Goal: Task Accomplishment & Management: Complete application form

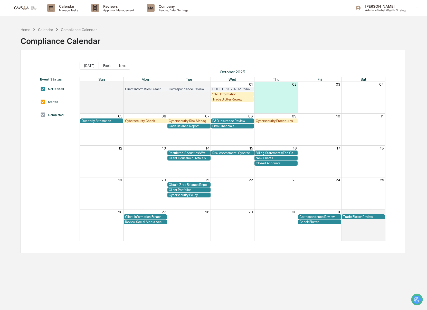
click at [224, 95] on div "13-F Information" at bounding box center [232, 94] width 41 height 4
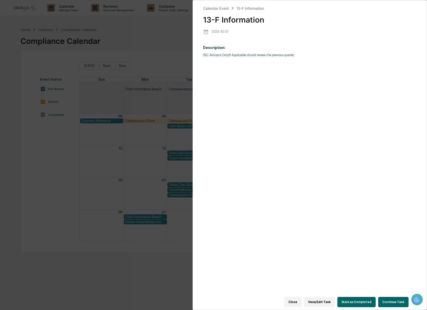
click at [400, 301] on button "Continue Task" at bounding box center [393, 302] width 30 height 10
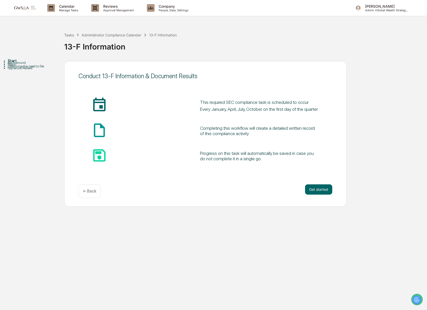
click at [322, 195] on div "Get started ← Back" at bounding box center [206, 192] width 254 height 14
click at [321, 191] on button "Get started" at bounding box center [318, 190] width 27 height 10
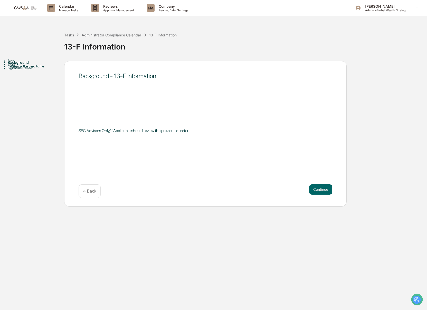
click at [321, 191] on button "Continue" at bounding box center [320, 190] width 23 height 10
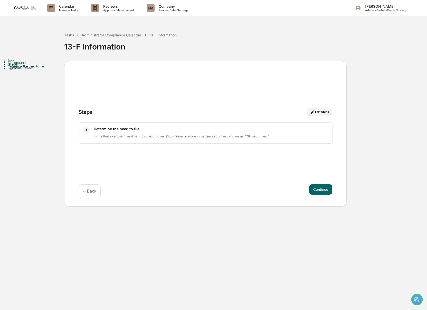
click at [321, 191] on button "Continue" at bounding box center [320, 190] width 23 height 10
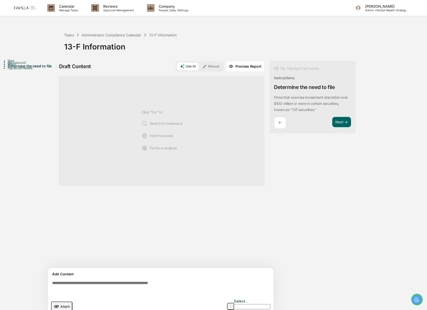
scroll to position [0, 0]
click at [144, 285] on textarea at bounding box center [161, 288] width 223 height 18
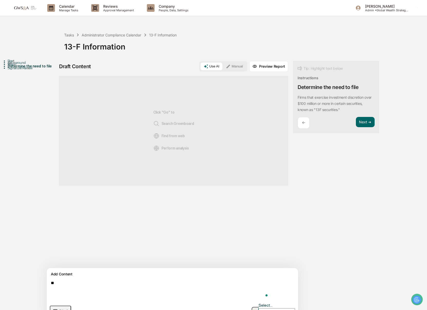
type textarea "*"
click at [73, 289] on textarea "*********" at bounding box center [160, 290] width 223 height 23
paste textarea "**********"
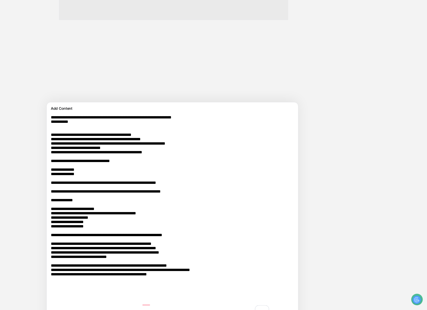
scroll to position [189, 0]
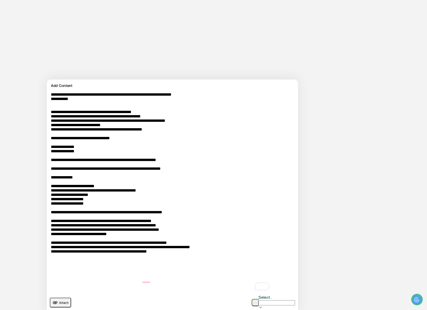
type textarea "**********"
click at [253, 301] on img "button" at bounding box center [255, 302] width 6 height 3
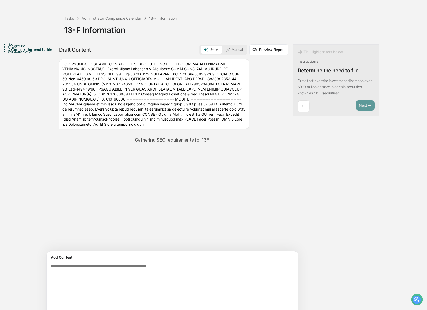
scroll to position [0, 0]
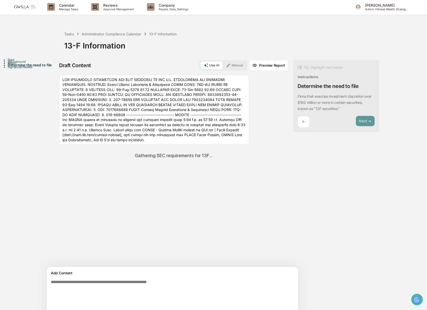
click at [223, 67] on button "Manual" at bounding box center [234, 66] width 23 height 8
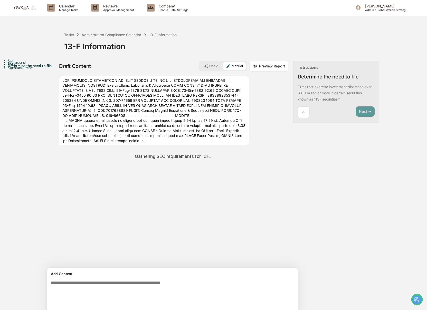
scroll to position [1, 0]
paste textarea "**********"
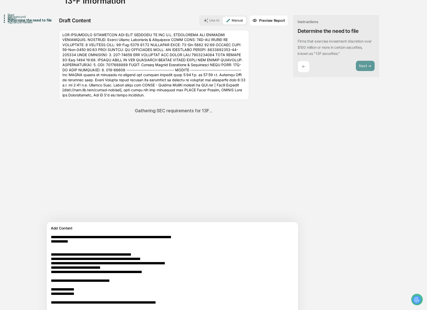
scroll to position [0, 0]
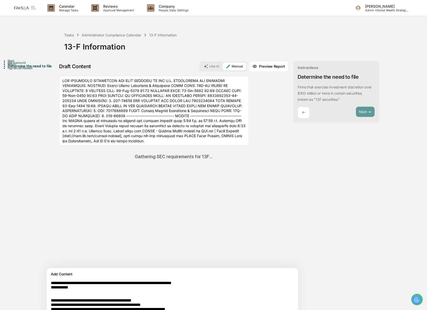
type textarea "**********"
click at [175, 114] on div at bounding box center [154, 111] width 190 height 70
click at [22, 66] on div "Steps" at bounding box center [36, 64] width 56 height 4
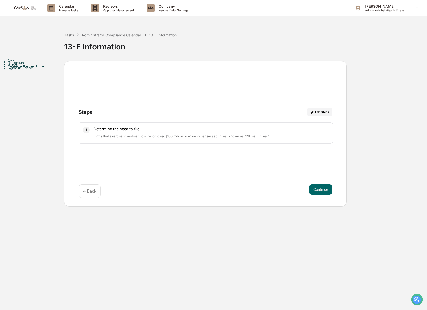
click at [17, 68] on div "Determine the need to file" at bounding box center [36, 66] width 56 height 4
click at [20, 68] on div "Determine the need to file" at bounding box center [36, 66] width 56 height 4
click at [321, 190] on button "Continue" at bounding box center [320, 190] width 23 height 10
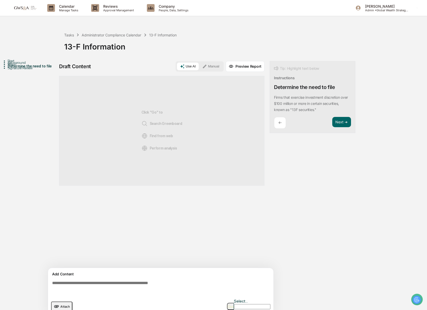
click at [217, 67] on button "Manual" at bounding box center [210, 67] width 23 height 8
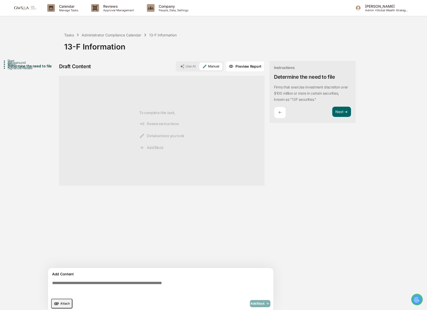
click at [150, 280] on textarea at bounding box center [161, 288] width 223 height 18
paste textarea "**********"
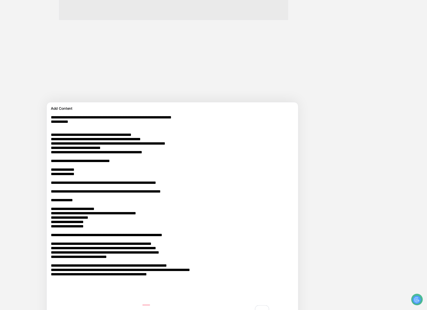
scroll to position [189, 0]
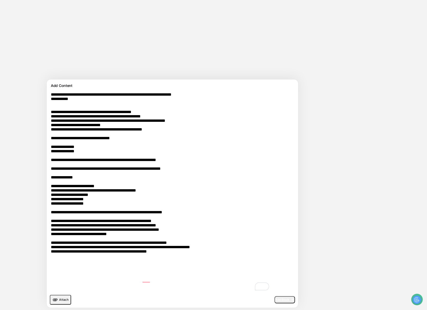
type textarea "**********"
click at [275, 300] on span "Add Block" at bounding box center [285, 300] width 20 height 4
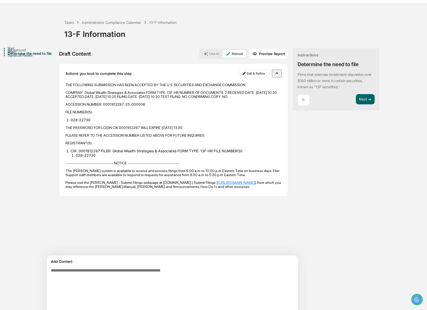
scroll to position [0, 0]
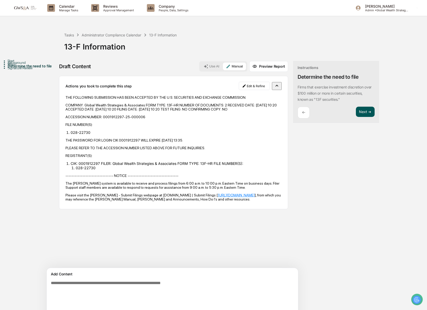
click at [356, 113] on button "Next ➔" at bounding box center [365, 112] width 19 height 11
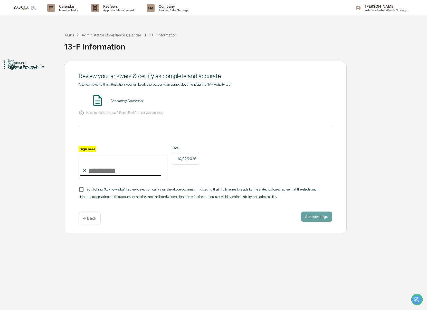
click at [114, 171] on input "Sign here" at bounding box center [124, 167] width 90 height 25
type input "**********"
click at [94, 195] on span "By clicking "Acknowledge" I agree to electronically sign the above document, in…" at bounding box center [198, 193] width 238 height 12
drag, startPoint x: 178, startPoint y: 161, endPoint x: 178, endPoint y: 166, distance: 4.9
click at [176, 159] on icon at bounding box center [176, 159] width 0 height 0
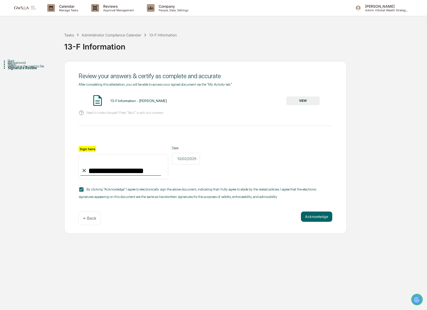
click at [300, 99] on button "VIEW" at bounding box center [302, 100] width 33 height 9
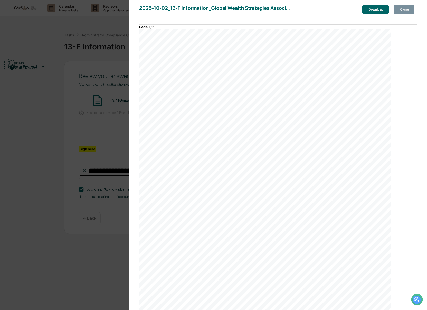
click at [409, 11] on button "Close" at bounding box center [404, 9] width 20 height 9
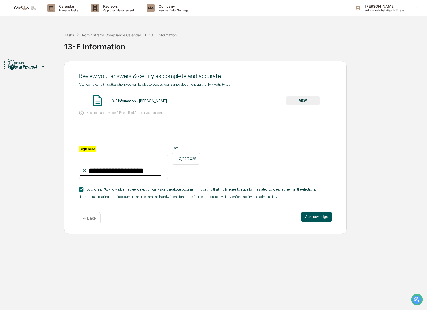
click at [320, 216] on button "Acknowledge" at bounding box center [316, 217] width 31 height 10
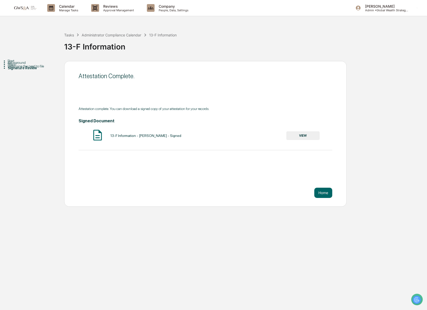
click at [317, 136] on button "VIEW" at bounding box center [302, 135] width 33 height 9
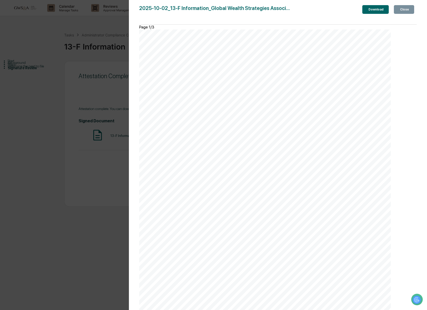
scroll to position [268, 0]
click at [399, 14] on button "Close" at bounding box center [404, 9] width 20 height 9
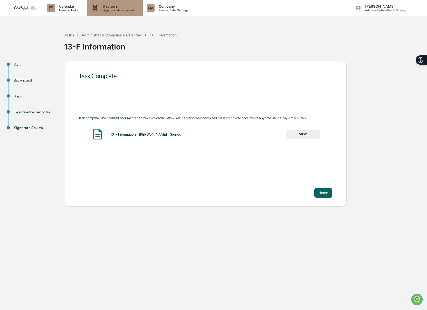
click at [98, 9] on icon at bounding box center [95, 8] width 8 height 8
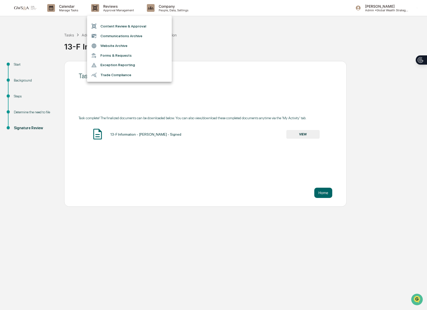
click at [113, 35] on li "Communications Archive" at bounding box center [129, 36] width 85 height 10
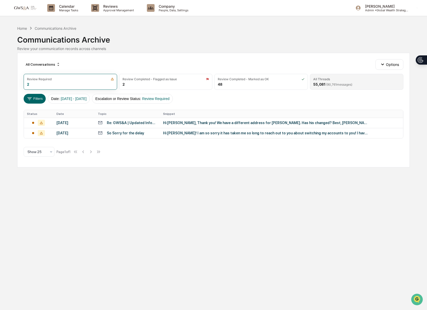
click at [320, 86] on div "55,081 ( 90,761 messages)" at bounding box center [332, 84] width 39 height 4
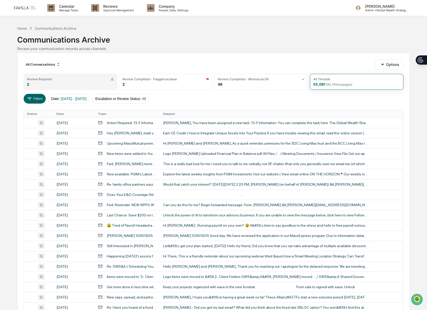
click at [76, 84] on div "Review Required 2" at bounding box center [70, 82] width 93 height 16
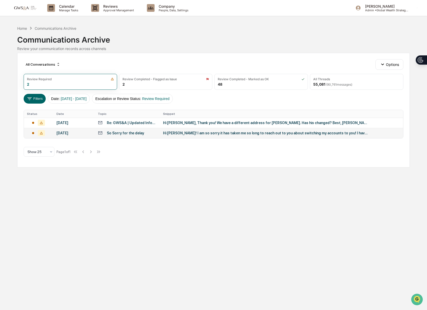
click at [170, 135] on div "Hi [PERSON_NAME]! I am so sorry it has taken me so long to reach out to you abo…" at bounding box center [265, 133] width 205 height 4
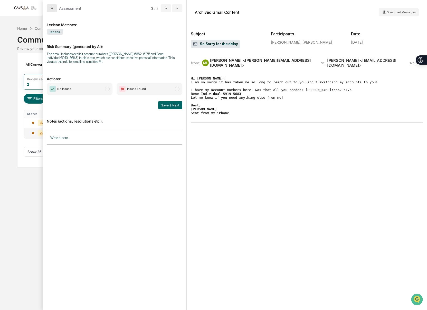
click at [50, 11] on button "modal" at bounding box center [52, 8] width 10 height 8
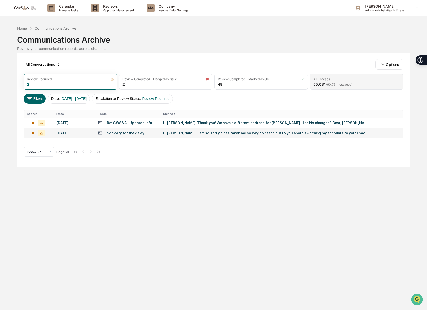
drag, startPoint x: 339, startPoint y: 80, endPoint x: 313, endPoint y: 81, distance: 26.2
click at [339, 80] on div "All Threads" at bounding box center [356, 79] width 87 height 4
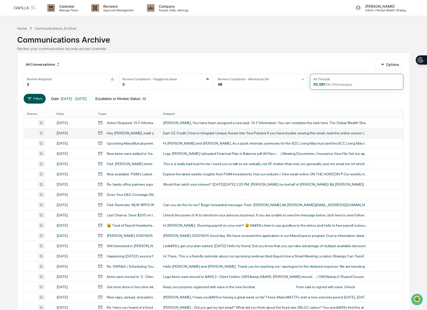
click at [32, 97] on icon at bounding box center [30, 99] width 6 height 6
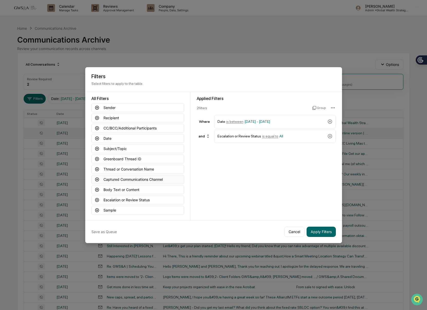
click at [121, 179] on button "Captured Communications Channel" at bounding box center [137, 179] width 93 height 9
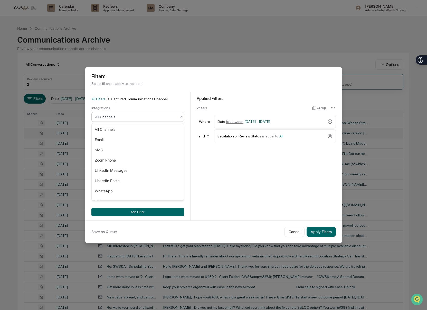
click at [101, 113] on div "All Channels" at bounding box center [136, 116] width 86 height 7
click at [103, 151] on div "SMS" at bounding box center [138, 150] width 92 height 10
click at [141, 210] on button "Add Filter" at bounding box center [137, 212] width 93 height 8
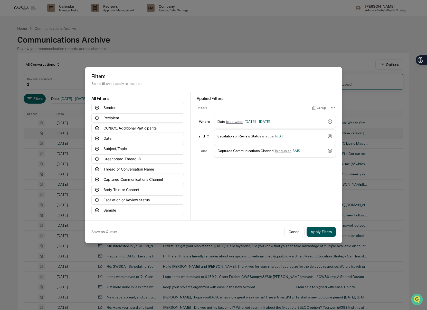
click at [326, 235] on button "Apply Filters" at bounding box center [320, 232] width 29 height 10
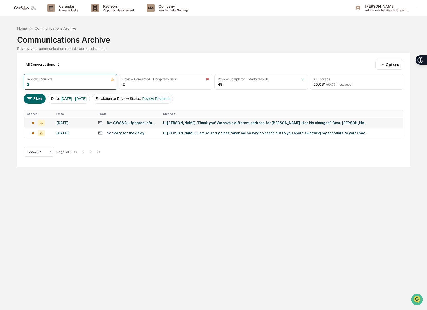
click at [243, 123] on div "Hi [PERSON_NAME], Thank you! We have a different address for [PERSON_NAME]. Has…" at bounding box center [265, 123] width 205 height 4
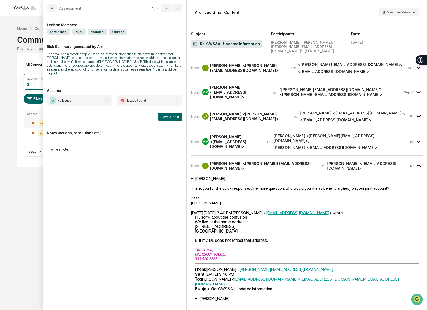
click at [130, 102] on span "Issues Found" at bounding box center [136, 100] width 19 height 5
click at [164, 118] on button "Save & Next" at bounding box center [170, 117] width 24 height 8
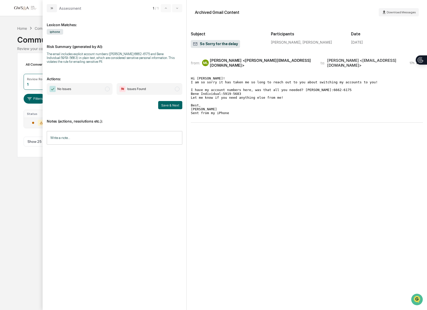
click at [101, 92] on span "No Issues" at bounding box center [80, 89] width 66 height 12
click at [176, 109] on button "Save & Next" at bounding box center [170, 105] width 24 height 8
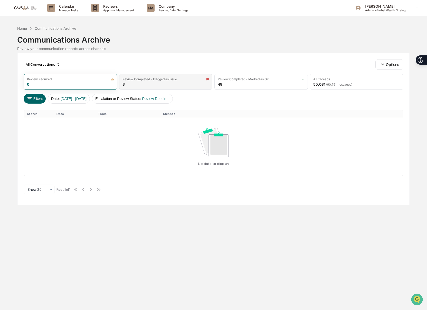
click at [173, 82] on div "Review Completed - Flagged as Issue 3" at bounding box center [165, 82] width 93 height 16
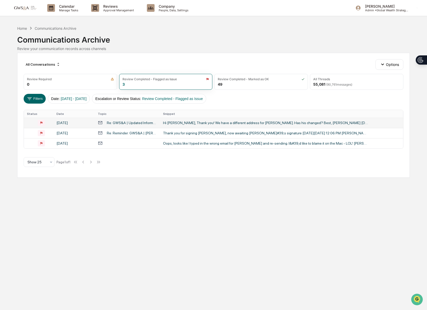
click at [189, 128] on td "Hi [PERSON_NAME], Thank you! We have a different address for [PERSON_NAME]. Has…" at bounding box center [281, 123] width 243 height 10
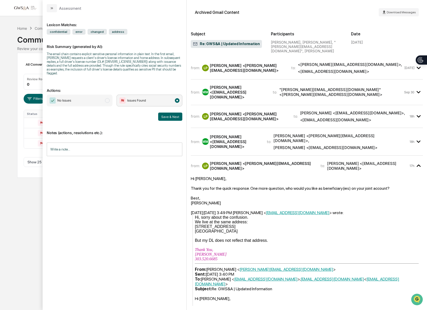
click at [86, 99] on span "No Issues" at bounding box center [80, 101] width 66 height 12
click at [175, 117] on button "Save & Next" at bounding box center [170, 117] width 24 height 8
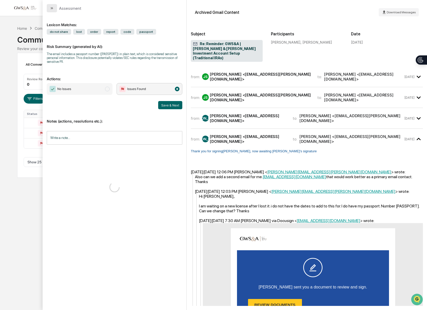
click at [53, 8] on icon "modal" at bounding box center [52, 8] width 4 height 4
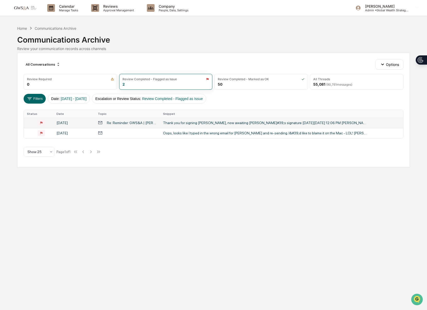
click at [228, 123] on div "Thank you for signing [PERSON_NAME], now awaiting [PERSON_NAME]#39;s signature …" at bounding box center [265, 123] width 205 height 4
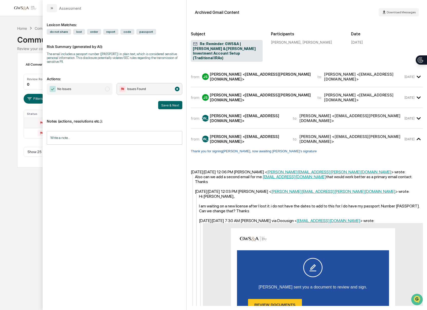
drag, startPoint x: 81, startPoint y: 89, endPoint x: 88, endPoint y: 91, distance: 6.8
click at [81, 89] on span "No Issues" at bounding box center [80, 89] width 66 height 12
click at [172, 107] on button "Save & Next" at bounding box center [170, 105] width 24 height 8
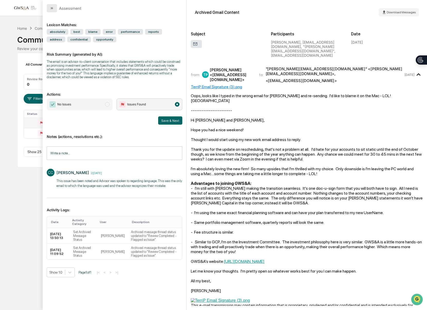
click at [50, 5] on button "modal" at bounding box center [52, 8] width 10 height 8
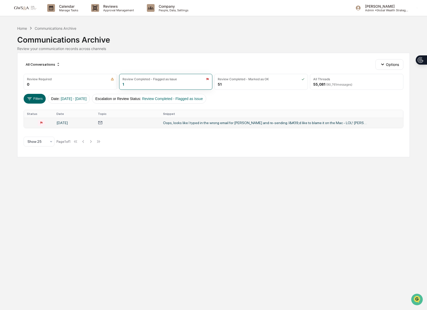
click at [235, 125] on div "Oops, looks like I typed in the wrong email for [PERSON_NAME] and re-sending. I…" at bounding box center [265, 123] width 205 height 4
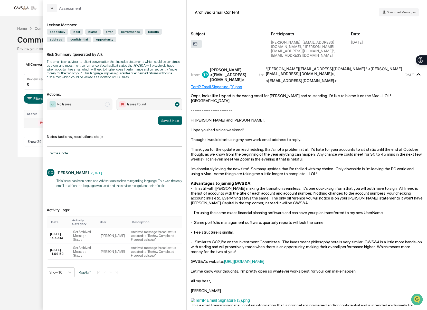
drag, startPoint x: 106, startPoint y: 110, endPoint x: 129, endPoint y: 121, distance: 26.3
click at [106, 107] on span "modal" at bounding box center [107, 104] width 5 height 5
click at [179, 130] on div "Notes (actions, resolutions etc.): Write a note... Write a note... CC [PERSON_N…" at bounding box center [115, 161] width 136 height 73
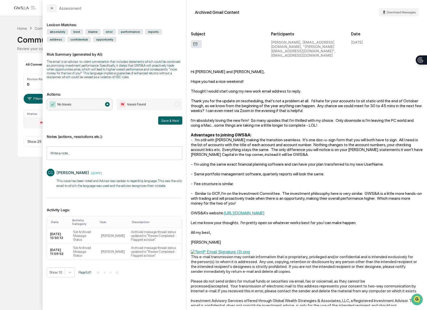
click at [149, 109] on span "Issues Found" at bounding box center [150, 105] width 66 height 12
click at [13, 26] on div "Calendar Manage Tasks Reviews Approval Management Company People, Data, Setting…" at bounding box center [213, 155] width 427 height 310
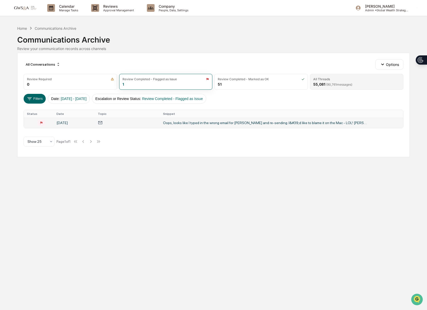
click at [333, 83] on span "( 90,761 messages)" at bounding box center [339, 85] width 26 height 4
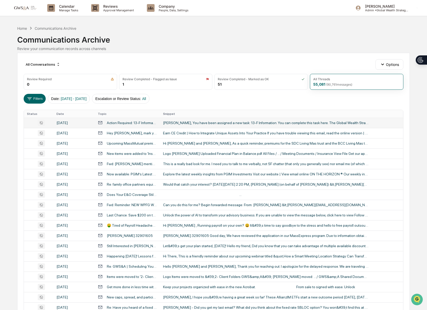
click at [181, 123] on div "[PERSON_NAME], You have been assigned a new task: 13-F Information. You can com…" at bounding box center [265, 123] width 205 height 4
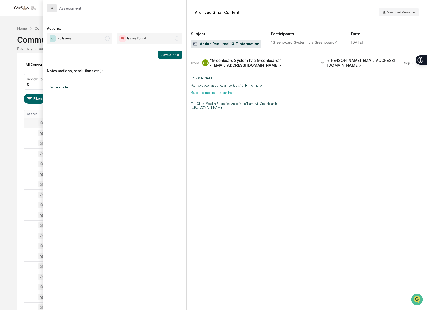
click at [52, 7] on icon "modal" at bounding box center [52, 8] width 4 height 4
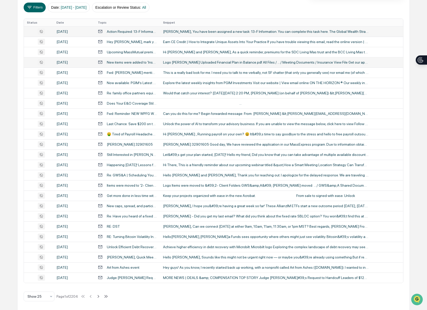
scroll to position [94, 0]
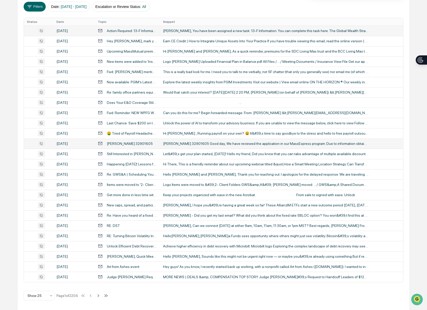
click at [184, 140] on td "[PERSON_NAME] 32901605 Good day, We have reviewed the application in our MassEx…" at bounding box center [281, 144] width 243 height 10
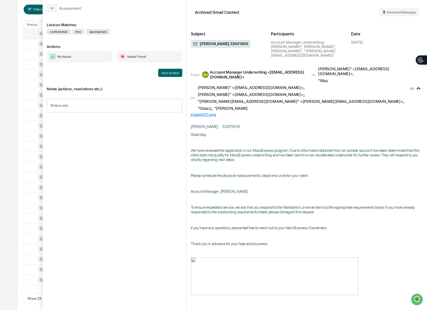
scroll to position [91, 0]
click at [54, 9] on button "modal" at bounding box center [52, 8] width 10 height 8
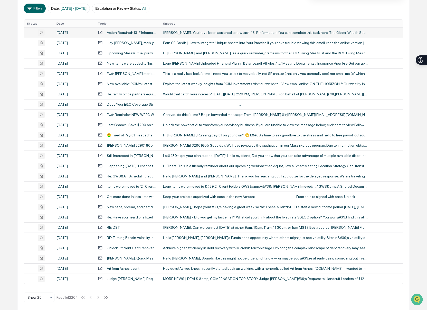
scroll to position [90, 0]
click at [256, 228] on div "[PERSON_NAME], Can we connect [DATE] at either 9am, 10am, 11am, 11:30am, or 1pm…" at bounding box center [265, 228] width 205 height 4
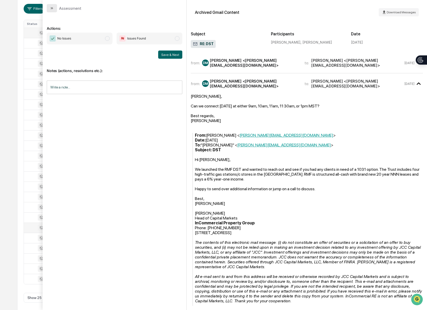
click at [49, 11] on button "modal" at bounding box center [52, 8] width 10 height 8
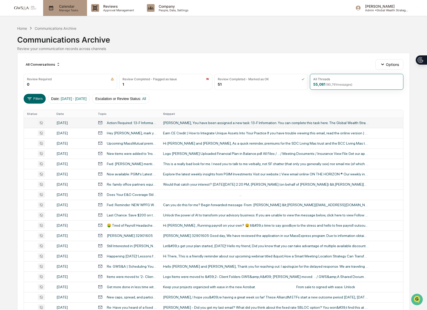
click at [64, 9] on p "Manage Tasks" at bounding box center [68, 10] width 26 height 4
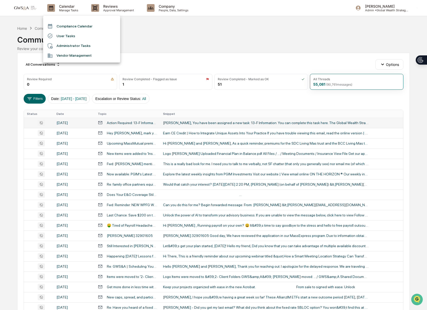
click at [65, 22] on li "Compliance Calendar" at bounding box center [81, 26] width 77 height 10
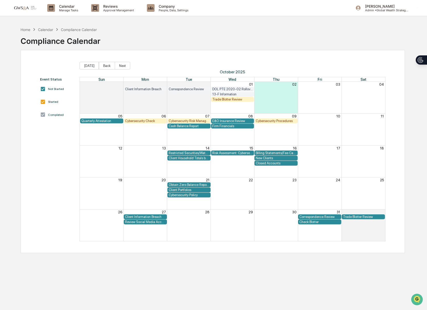
click at [233, 101] on div "Trade Blotter Review" at bounding box center [232, 100] width 41 height 4
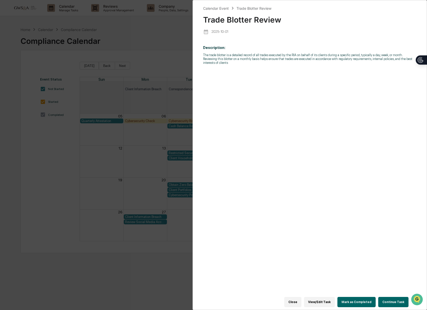
click at [298, 304] on button "Close" at bounding box center [292, 302] width 17 height 10
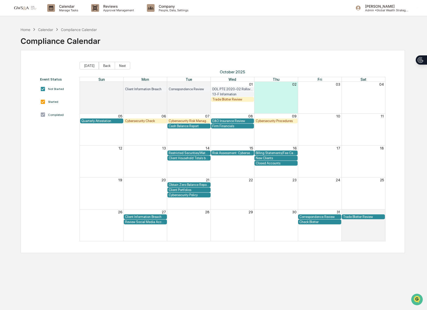
click at [143, 120] on div "Cybersecurity Check" at bounding box center [145, 121] width 41 height 4
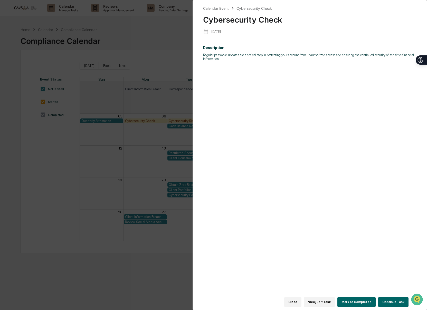
click at [322, 303] on button "View/Edit Task" at bounding box center [319, 302] width 31 height 10
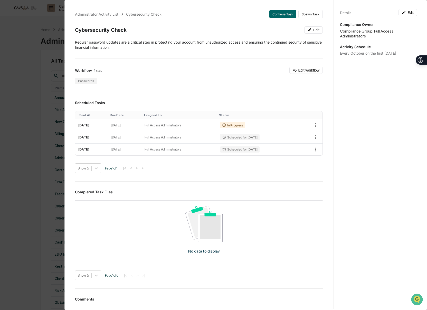
click at [37, 197] on div "Administrator Activity List Cybersecurity Check Continue Task Spawn Task Cybers…" at bounding box center [213, 155] width 427 height 310
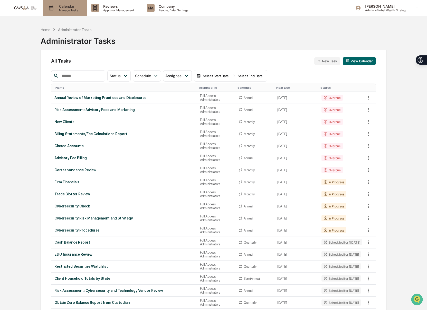
click at [62, 6] on p "Calendar" at bounding box center [68, 6] width 26 height 4
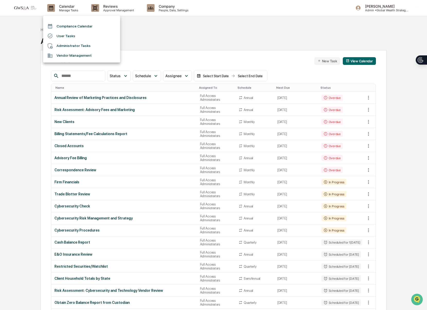
click at [67, 26] on li "Compliance Calendar" at bounding box center [81, 26] width 77 height 10
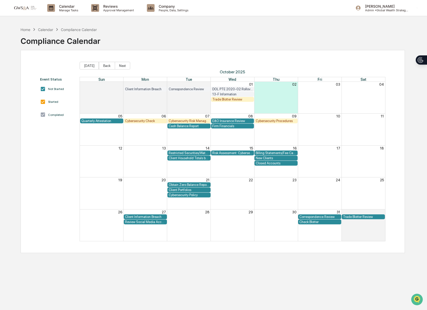
click at [151, 121] on div "Cybersecurity Check" at bounding box center [145, 121] width 41 height 4
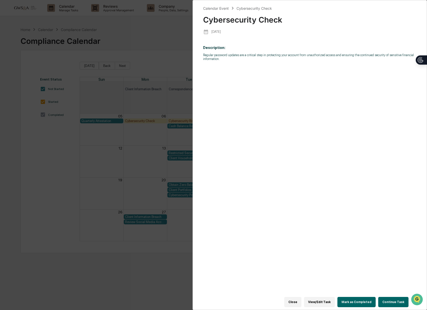
click at [391, 302] on button "Continue Task" at bounding box center [393, 302] width 30 height 10
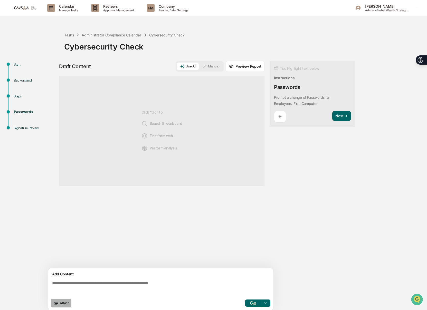
click at [62, 302] on span "Attach" at bounding box center [64, 303] width 9 height 4
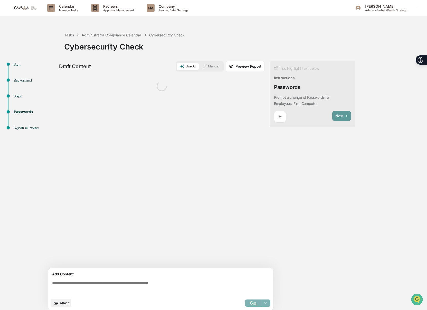
scroll to position [4, 0]
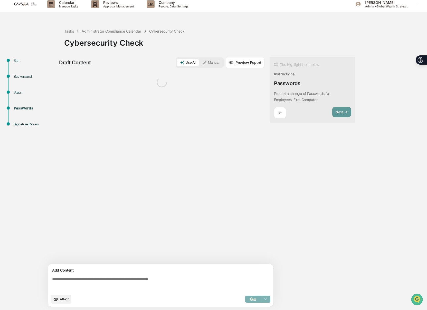
drag, startPoint x: 123, startPoint y: 279, endPoint x: 128, endPoint y: 286, distance: 8.6
click at [123, 279] on textarea at bounding box center [161, 284] width 223 height 18
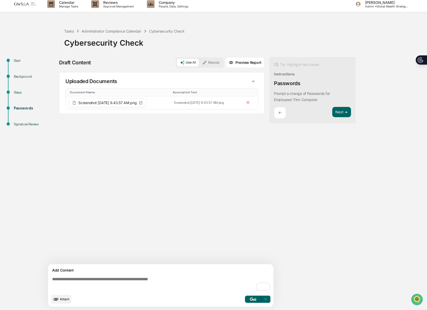
click at [96, 277] on textarea "To enrich screen reader interactions, please activate Accessibility in Grammarl…" at bounding box center [161, 284] width 223 height 18
click at [96, 278] on textarea "To enrich screen reader interactions, please activate Accessibility in Grammarl…" at bounding box center [161, 284] width 223 height 18
click at [90, 281] on textarea "To enrich screen reader interactions, please activate Accessibility in Grammarl…" at bounding box center [161, 284] width 223 height 18
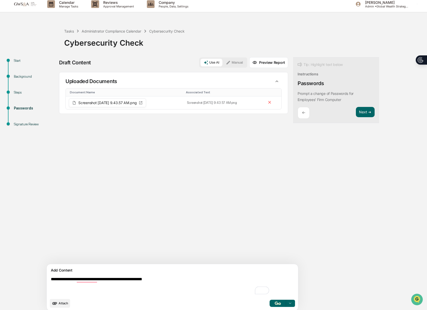
click at [164, 280] on textarea "**********" at bounding box center [160, 286] width 223 height 23
click at [61, 279] on textarea "**********" at bounding box center [160, 286] width 223 height 23
type textarea "**********"
click at [275, 303] on img "button" at bounding box center [278, 303] width 6 height 3
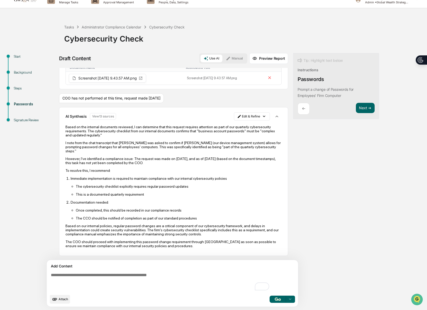
scroll to position [29, 0]
click at [356, 109] on button "Next ➔" at bounding box center [365, 108] width 19 height 11
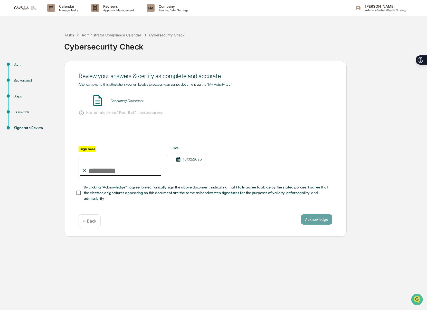
scroll to position [0, 0]
drag, startPoint x: 128, startPoint y: 169, endPoint x: 145, endPoint y: 177, distance: 19.6
click at [128, 169] on input "Sign here" at bounding box center [124, 167] width 90 height 25
type input "**********"
click at [92, 195] on span "By clicking "Acknowledge" I agree to electronically sign the above document, in…" at bounding box center [206, 193] width 244 height 17
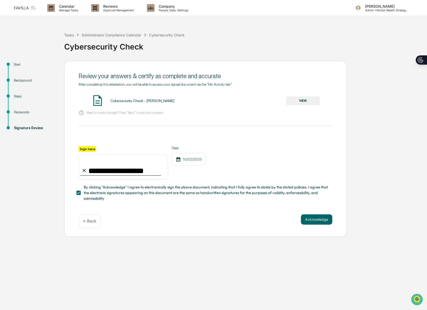
click at [310, 97] on button "VIEW" at bounding box center [302, 100] width 33 height 9
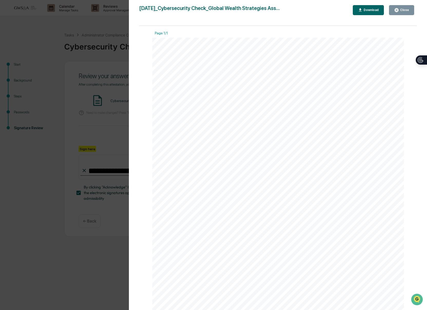
click at [407, 7] on button "Close" at bounding box center [401, 10] width 25 height 10
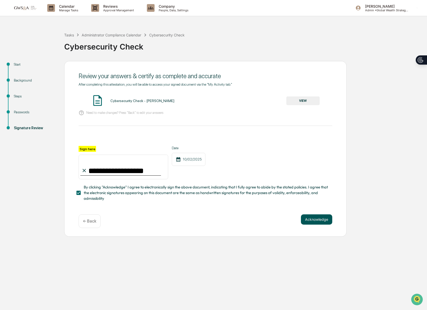
click at [325, 219] on button "Acknowledge" at bounding box center [316, 220] width 31 height 10
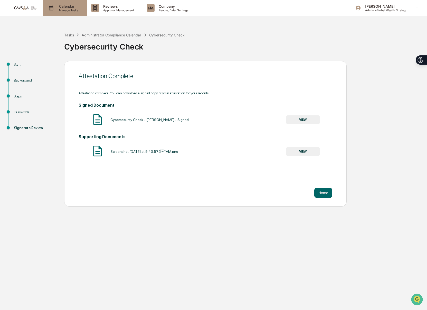
click at [59, 7] on p "Calendar" at bounding box center [68, 6] width 26 height 4
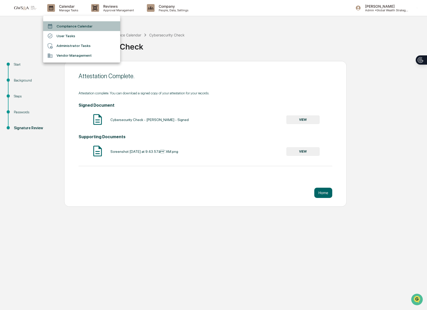
click at [62, 24] on li "Compliance Calendar" at bounding box center [81, 26] width 77 height 10
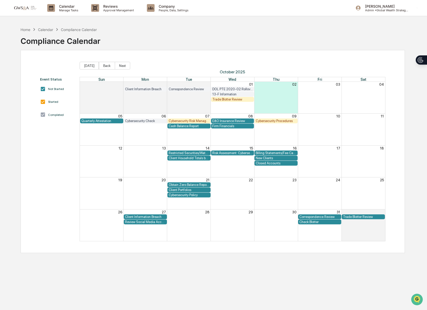
click at [229, 101] on div "Trade Blotter Review" at bounding box center [232, 100] width 41 height 4
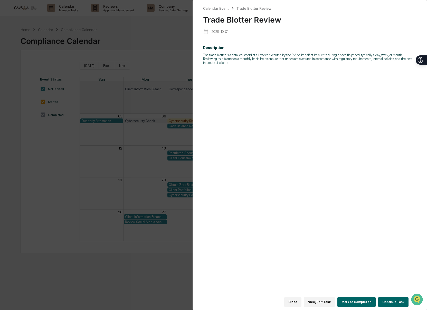
click at [387, 305] on button "Continue Task" at bounding box center [393, 302] width 30 height 10
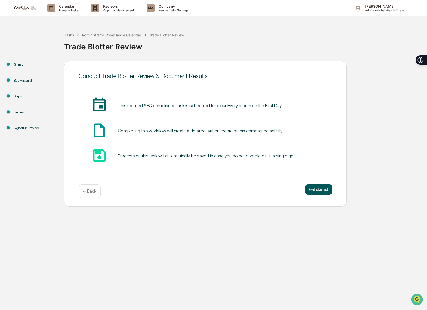
click at [321, 191] on button "Get started" at bounding box center [318, 190] width 27 height 10
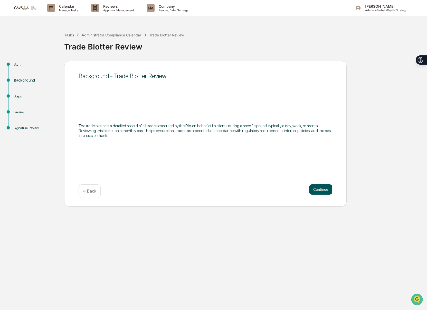
click at [313, 190] on button "Continue" at bounding box center [320, 190] width 23 height 10
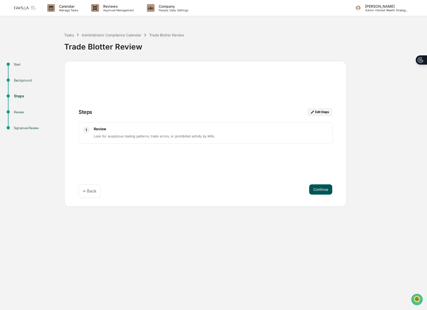
click at [317, 190] on button "Continue" at bounding box center [320, 190] width 23 height 10
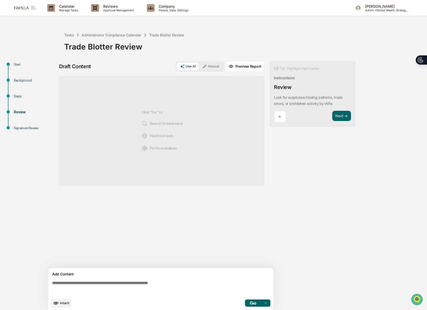
click at [175, 281] on textarea at bounding box center [161, 288] width 223 height 18
paste textarea "**********"
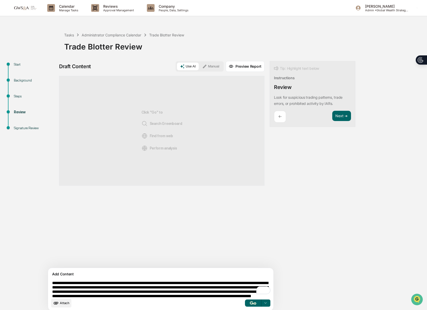
scroll to position [7, 0]
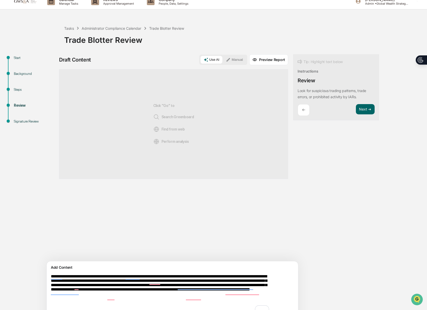
click at [107, 305] on textarea "**********" at bounding box center [160, 294] width 223 height 44
click at [102, 303] on textarea "**********" at bounding box center [160, 294] width 223 height 44
paste textarea "**********"
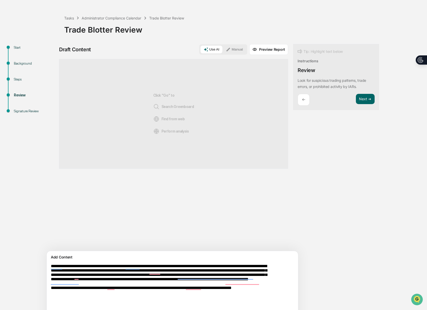
scroll to position [45, 0]
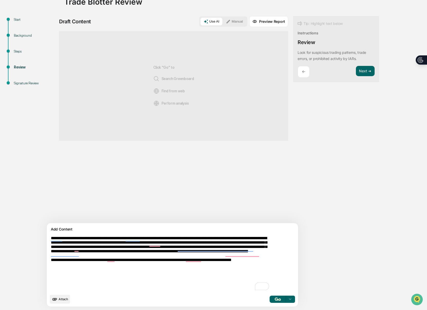
type textarea "**********"
click at [275, 301] on img "button" at bounding box center [278, 299] width 6 height 3
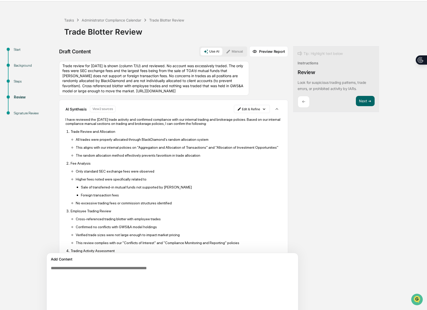
scroll to position [10, 0]
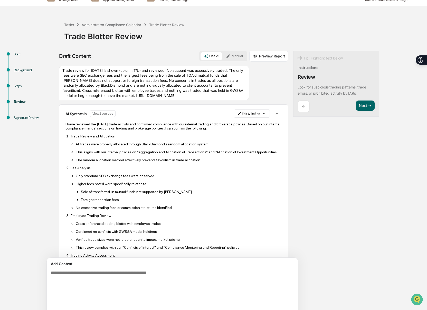
click at [240, 125] on html "Calendar Manage Tasks Reviews Approval Management Company People, Data, Setting…" at bounding box center [213, 145] width 427 height 310
click at [226, 133] on div "Edit Result" at bounding box center [228, 134] width 38 height 8
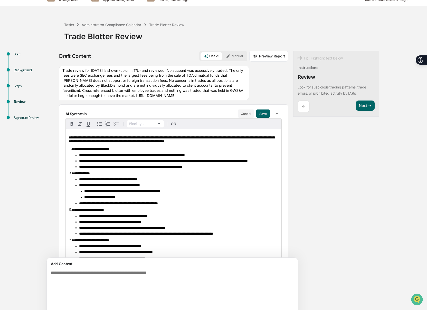
scroll to position [0, 0]
click at [115, 199] on span "**********" at bounding box center [99, 197] width 31 height 4
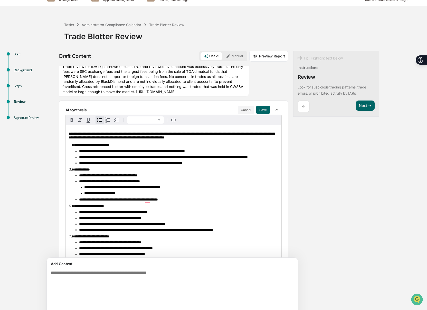
scroll to position [4, 0]
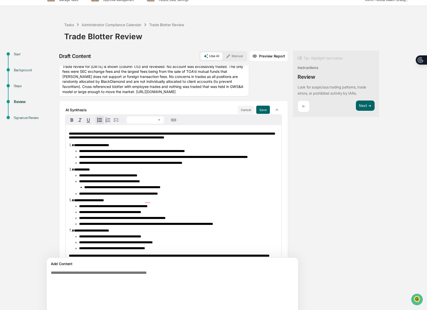
click at [155, 196] on span "**********" at bounding box center [118, 194] width 79 height 4
drag, startPoint x: 192, startPoint y: 231, endPoint x: 184, endPoint y: 229, distance: 8.0
click at [191, 208] on li "**********" at bounding box center [178, 207] width 199 height 4
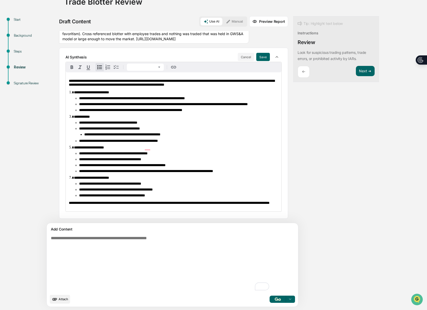
scroll to position [0, 0]
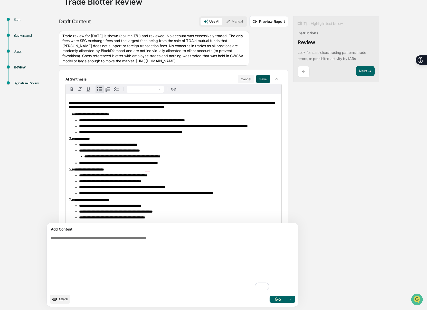
click at [256, 83] on button "Save" at bounding box center [263, 79] width 14 height 8
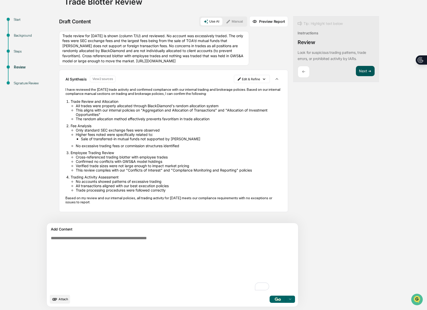
click at [356, 72] on button "Next ➔" at bounding box center [365, 71] width 19 height 11
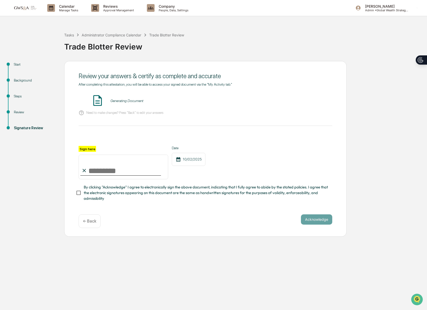
drag, startPoint x: 118, startPoint y: 167, endPoint x: 122, endPoint y: 176, distance: 9.4
click at [118, 167] on input "Sign here" at bounding box center [124, 167] width 90 height 25
type input "**********"
drag, startPoint x: 317, startPoint y: 103, endPoint x: 315, endPoint y: 102, distance: 2.7
click at [315, 102] on button "VIEW" at bounding box center [302, 100] width 33 height 9
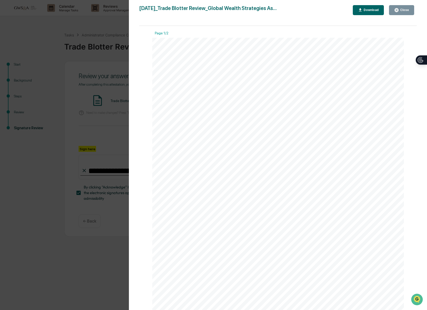
click at [394, 9] on button "Close" at bounding box center [401, 10] width 25 height 10
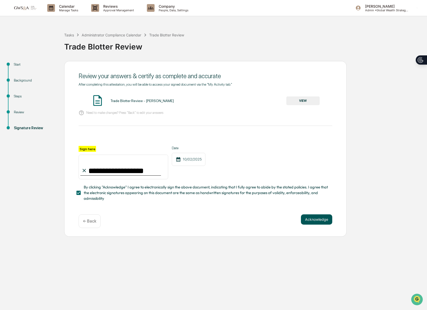
click at [316, 224] on button "Acknowledge" at bounding box center [316, 220] width 31 height 10
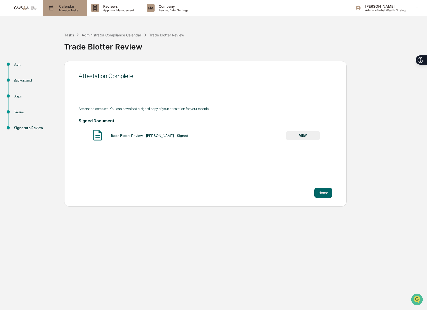
click at [56, 11] on p "Manage Tasks" at bounding box center [68, 10] width 26 height 4
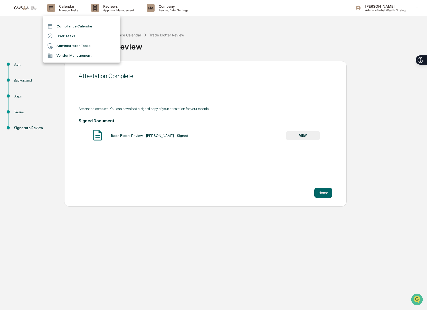
click at [56, 24] on li "Compliance Calendar" at bounding box center [81, 26] width 77 height 10
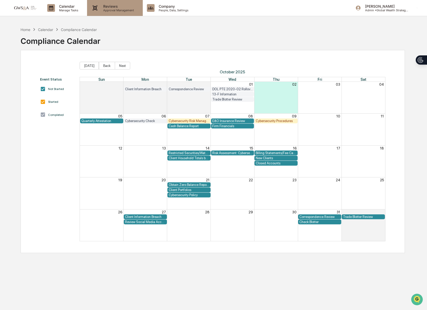
click at [97, 8] on icon at bounding box center [95, 8] width 8 height 8
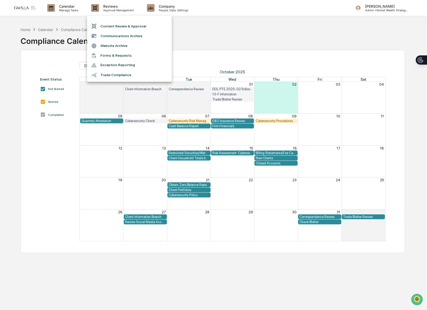
click at [108, 35] on li "Communications Archive" at bounding box center [129, 36] width 85 height 10
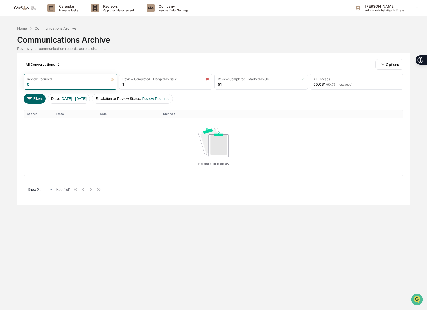
click at [351, 90] on div "All Conversations Options Review Required 0 Review Completed - Flagged as Issue…" at bounding box center [213, 129] width 393 height 152
drag, startPoint x: 347, startPoint y: 86, endPoint x: 338, endPoint y: 83, distance: 9.3
click at [347, 86] on span "( 90,761 messages)" at bounding box center [339, 85] width 26 height 4
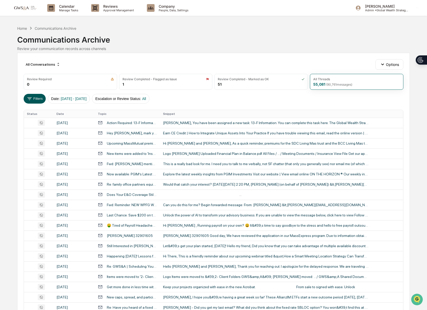
click at [43, 98] on button "Filters" at bounding box center [35, 99] width 22 height 10
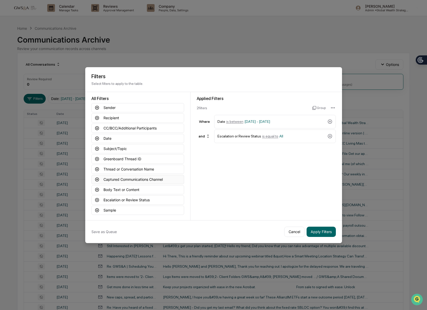
click at [143, 181] on button "Captured Communications Channel" at bounding box center [137, 179] width 93 height 9
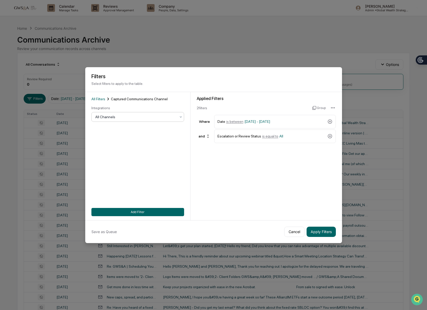
click at [115, 117] on div at bounding box center [135, 116] width 81 height 5
click at [103, 151] on div "SMS" at bounding box center [138, 150] width 92 height 10
click at [165, 208] on button "Add Filter" at bounding box center [137, 212] width 93 height 8
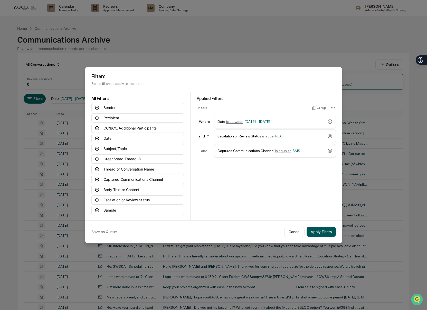
click at [321, 234] on button "Apply Filters" at bounding box center [320, 232] width 29 height 10
